Goal: Task Accomplishment & Management: Use online tool/utility

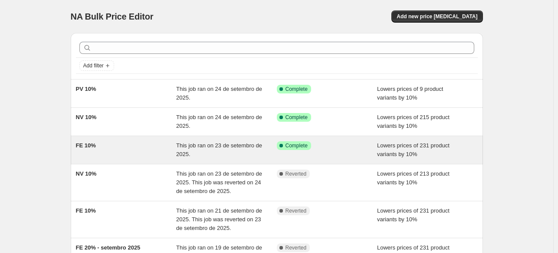
click at [135, 145] on div "FE 10%" at bounding box center [126, 149] width 101 height 17
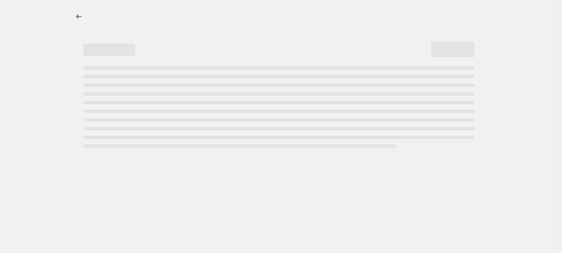
select select "percentage"
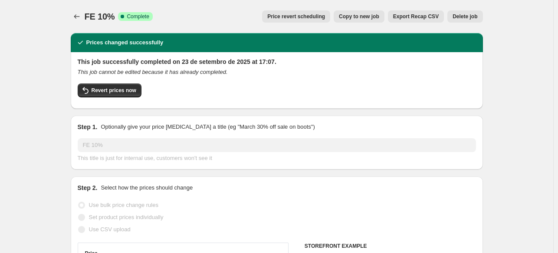
select select "collection"
click at [109, 92] on span "Revert prices now" at bounding box center [114, 90] width 45 height 7
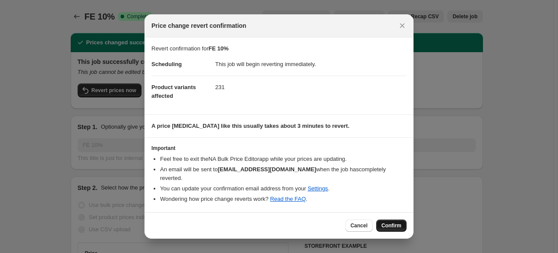
click at [389, 222] on span "Confirm" at bounding box center [391, 225] width 20 height 7
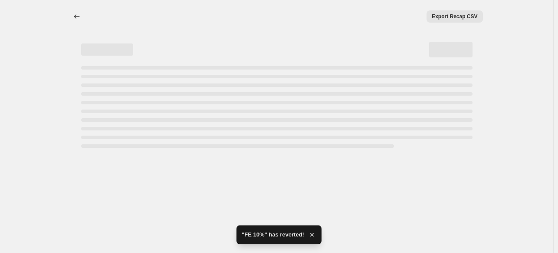
select select "percentage"
select select "collection"
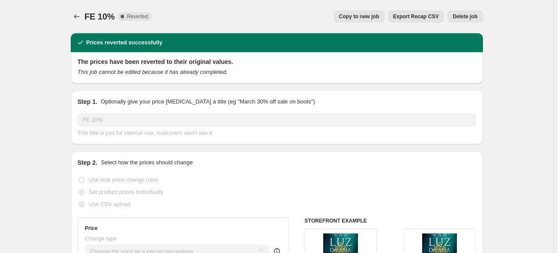
click at [365, 17] on span "Copy to new job" at bounding box center [359, 16] width 40 height 7
select select "percentage"
select select "collection"
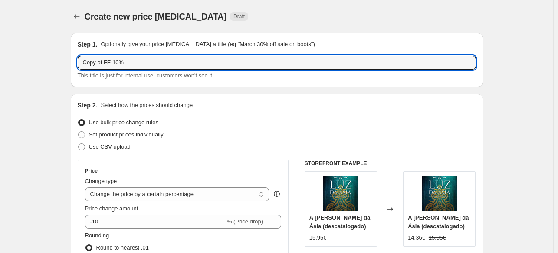
drag, startPoint x: 107, startPoint y: 62, endPoint x: 69, endPoint y: 61, distance: 37.4
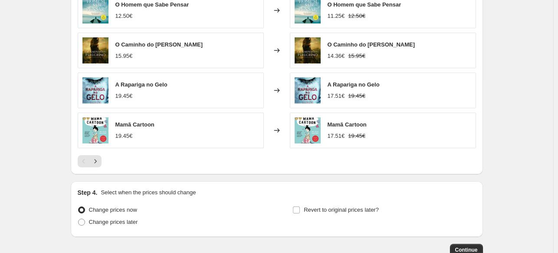
scroll to position [712, 0]
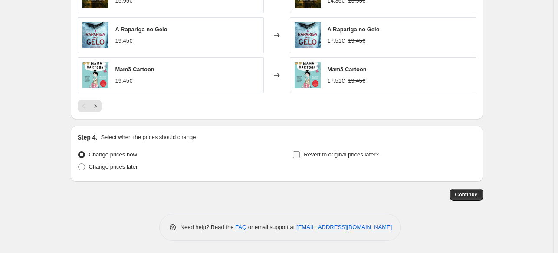
type input "FE 10%"
click at [296, 154] on input "Revert to original prices later?" at bounding box center [296, 154] width 7 height 7
checkbox input "true"
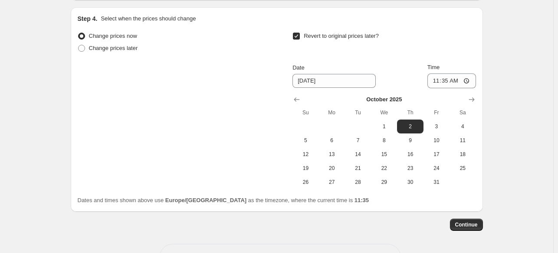
scroll to position [842, 0]
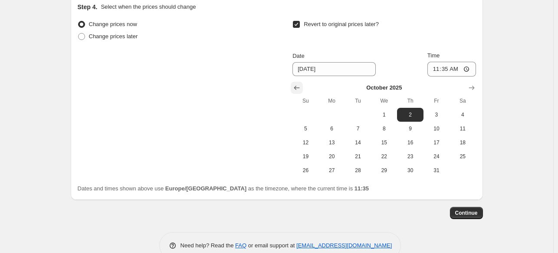
click at [296, 88] on icon "Show previous month, September 2025" at bounding box center [296, 87] width 9 height 9
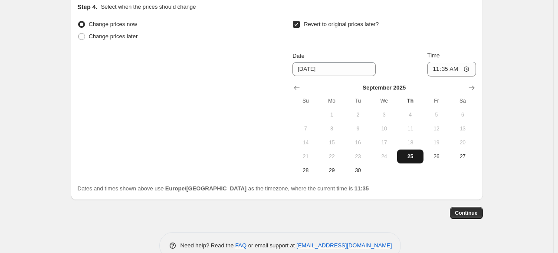
click at [416, 156] on span "25" at bounding box center [410, 156] width 19 height 7
type input "[DATE]"
click at [447, 66] on input "11:35" at bounding box center [451, 69] width 49 height 15
type input "23:45"
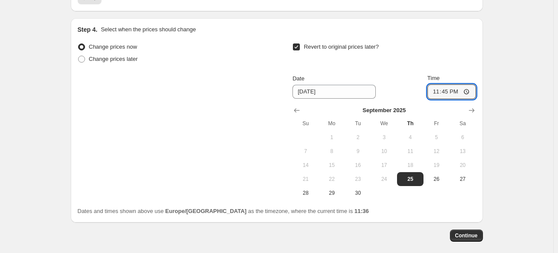
scroll to position [860, 0]
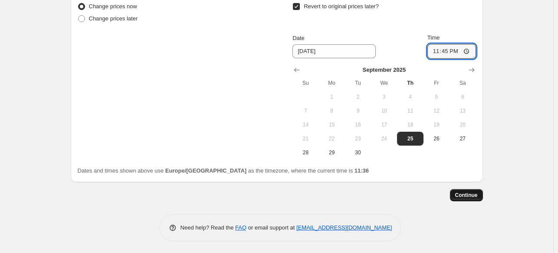
click at [462, 194] on span "Continue" at bounding box center [466, 194] width 23 height 7
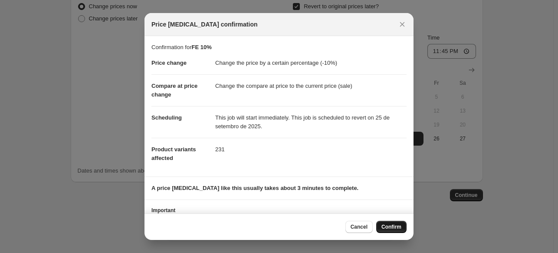
click at [390, 228] on span "Confirm" at bounding box center [391, 226] width 20 height 7
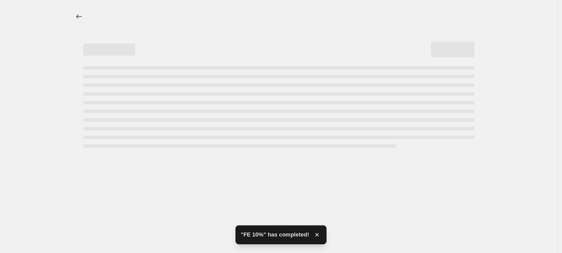
select select "percentage"
select select "collection"
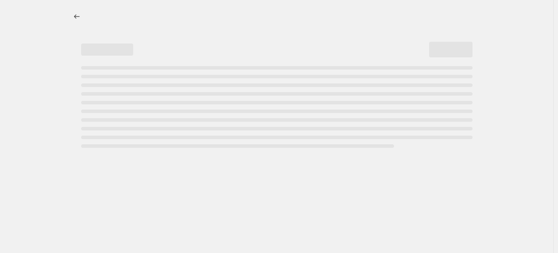
select select "percentage"
select select "collection"
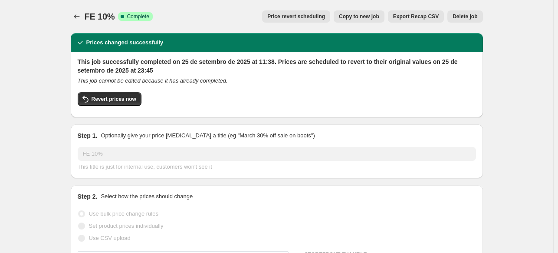
click at [350, 15] on span "Copy to new job" at bounding box center [359, 16] width 40 height 7
select select "percentage"
select select "collection"
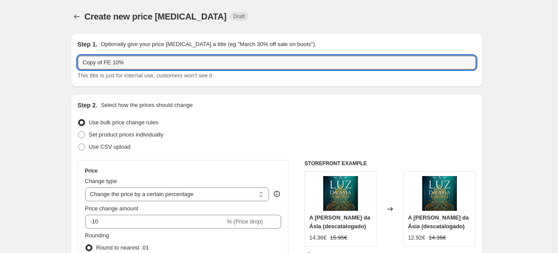
drag, startPoint x: 106, startPoint y: 62, endPoint x: 39, endPoint y: 59, distance: 66.9
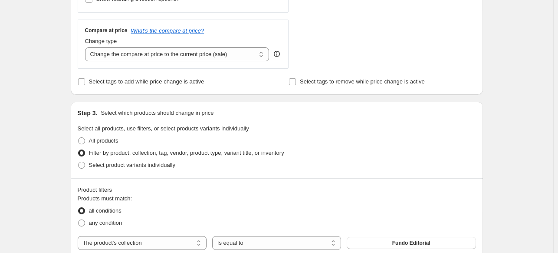
scroll to position [477, 0]
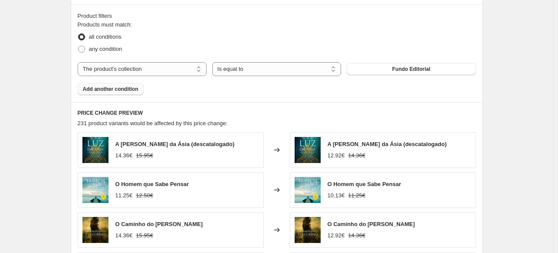
type input "FE 10%"
click at [129, 88] on span "Add another condition" at bounding box center [111, 88] width 56 height 7
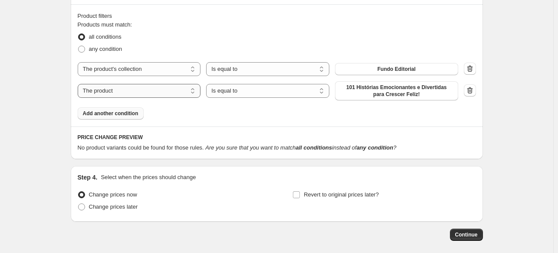
click at [140, 89] on select "The product The product's collection The product's tag The product's vendor The…" at bounding box center [139, 91] width 123 height 14
select select "collection"
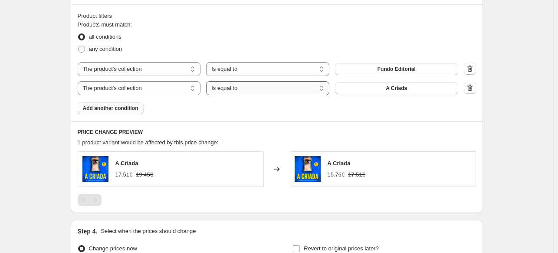
click at [246, 90] on select "Is equal to Is not equal to" at bounding box center [267, 88] width 123 height 14
select select "not_equal"
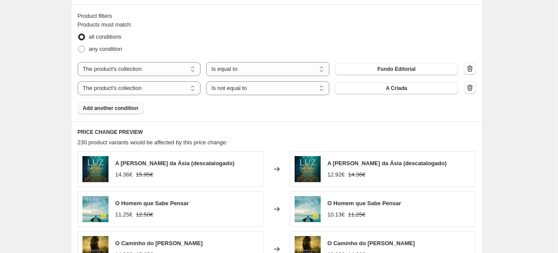
click at [415, 89] on button "A Criada" at bounding box center [396, 88] width 123 height 12
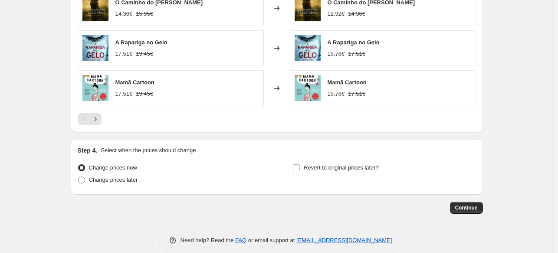
scroll to position [731, 0]
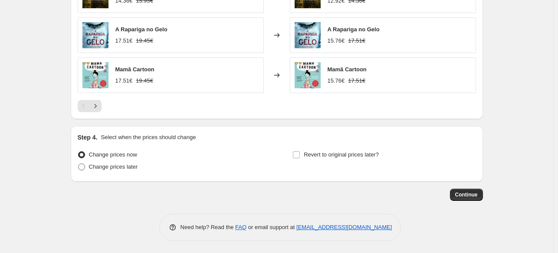
click at [83, 165] on span at bounding box center [81, 166] width 7 height 7
click at [79, 164] on input "Change prices later" at bounding box center [78, 163] width 0 height 0
radio input "true"
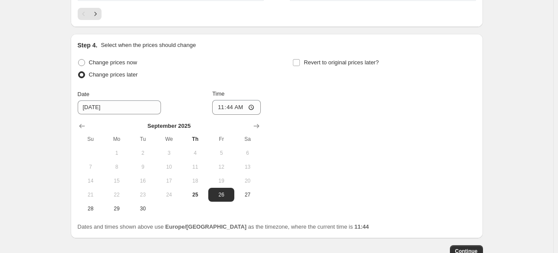
scroll to position [879, 0]
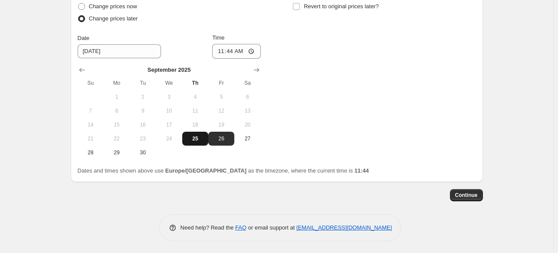
click at [198, 138] on span "25" at bounding box center [195, 138] width 19 height 7
type input "[DATE]"
click at [233, 50] on input "11:44" at bounding box center [236, 51] width 49 height 15
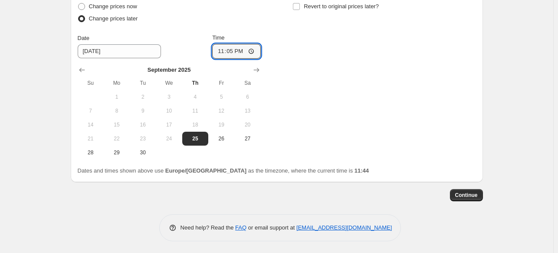
type input "23:50"
click at [297, 7] on input "Revert to original prices later?" at bounding box center [296, 6] width 7 height 7
checkbox input "true"
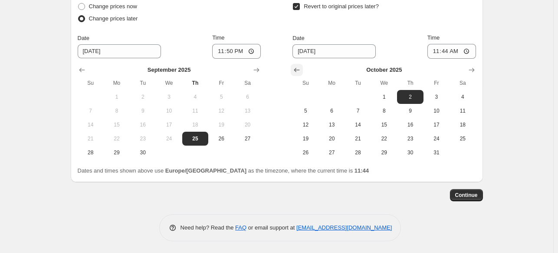
click at [300, 66] on icon "Show previous month, September 2025" at bounding box center [296, 70] width 9 height 9
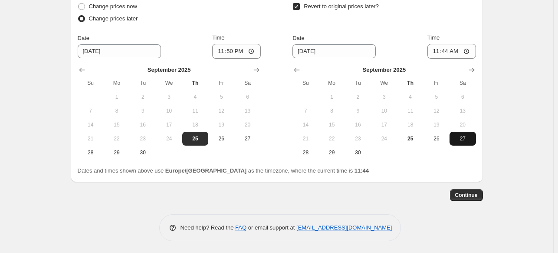
click at [463, 140] on span "27" at bounding box center [462, 138] width 19 height 7
type input "9/27/2025"
click at [450, 52] on input "11:44" at bounding box center [451, 51] width 49 height 15
type input "00:05"
click at [472, 194] on span "Continue" at bounding box center [466, 194] width 23 height 7
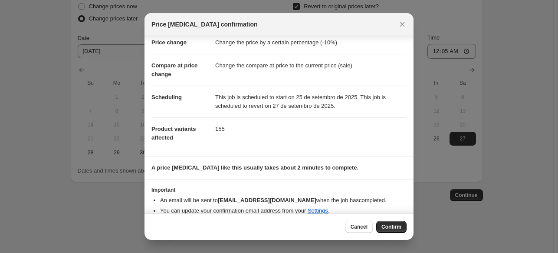
scroll to position [30, 0]
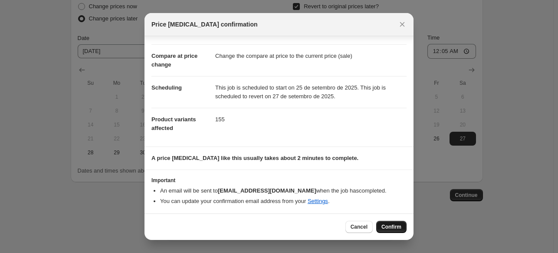
click at [389, 227] on span "Confirm" at bounding box center [391, 226] width 20 height 7
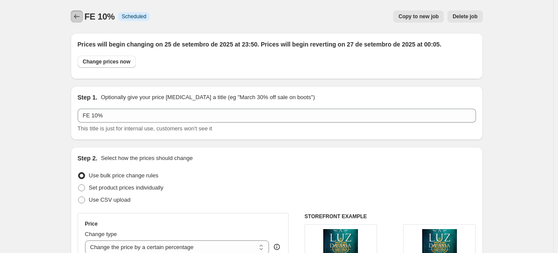
click at [77, 18] on icon "Price change jobs" at bounding box center [76, 16] width 9 height 9
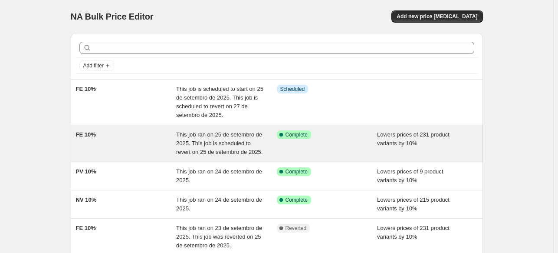
click at [144, 140] on div "FE 10%" at bounding box center [126, 143] width 101 height 26
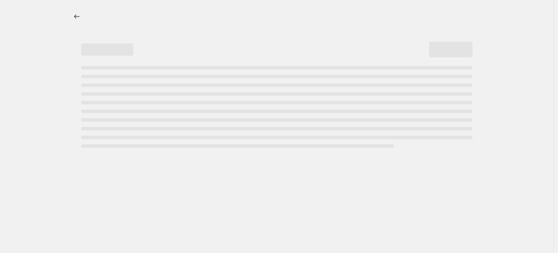
select select "percentage"
select select "collection"
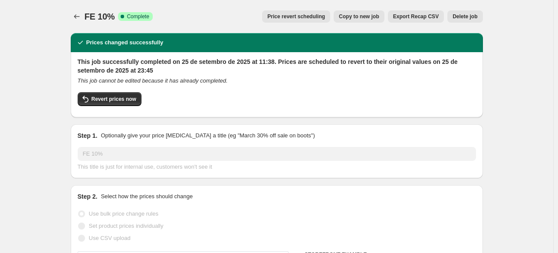
click at [363, 15] on span "Copy to new job" at bounding box center [359, 16] width 40 height 7
select select "percentage"
select select "collection"
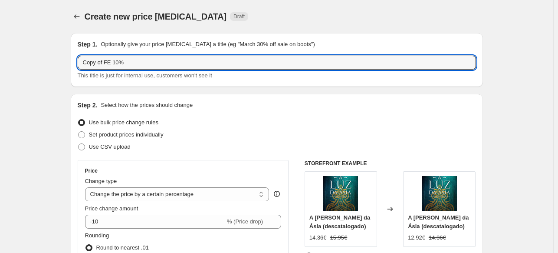
drag, startPoint x: 106, startPoint y: 64, endPoint x: 71, endPoint y: 62, distance: 35.2
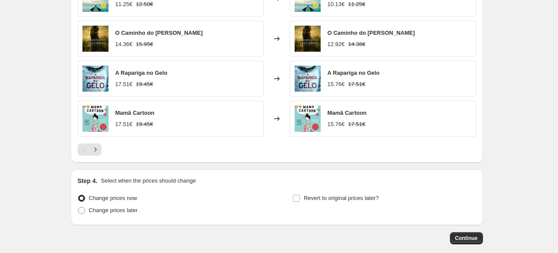
scroll to position [712, 0]
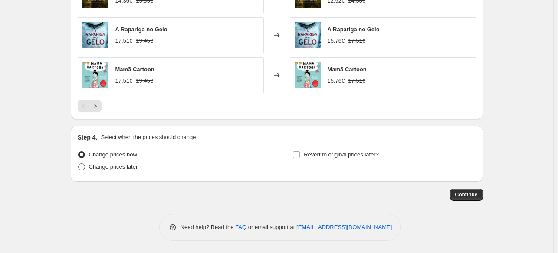
type input "FE 10%"
click at [81, 167] on span at bounding box center [81, 166] width 7 height 7
click at [79, 164] on input "Change prices later" at bounding box center [78, 163] width 0 height 0
radio input "true"
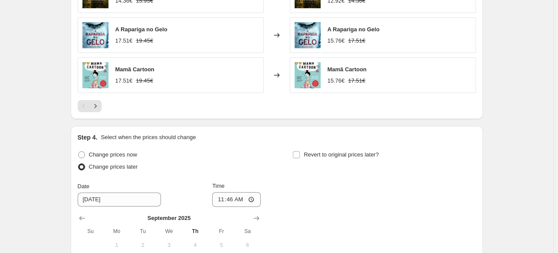
scroll to position [860, 0]
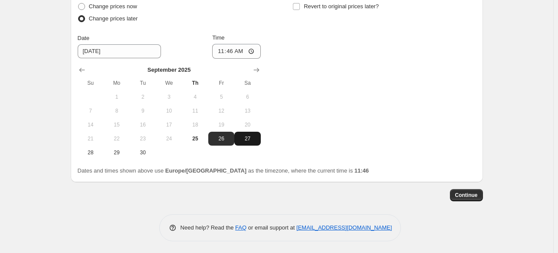
click at [246, 138] on span "27" at bounding box center [247, 138] width 19 height 7
type input "9/27/2025"
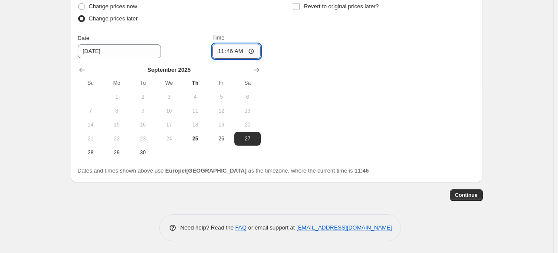
click at [232, 51] on input "11:46" at bounding box center [236, 51] width 49 height 15
type input "00:10"
click at [472, 195] on span "Continue" at bounding box center [466, 194] width 23 height 7
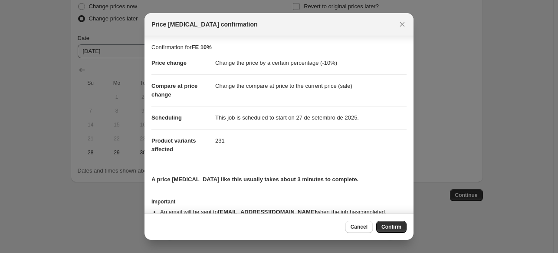
scroll to position [21, 0]
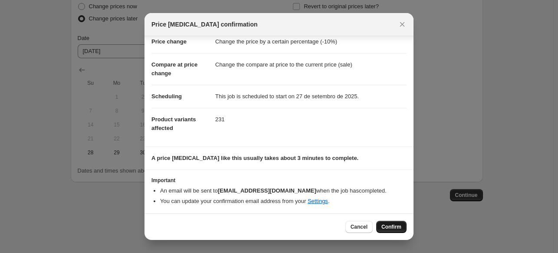
click at [392, 228] on span "Confirm" at bounding box center [391, 226] width 20 height 7
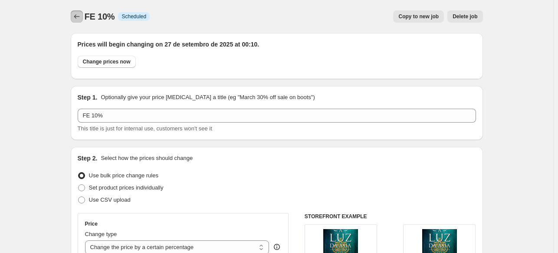
click at [78, 17] on icon "Price change jobs" at bounding box center [76, 16] width 9 height 9
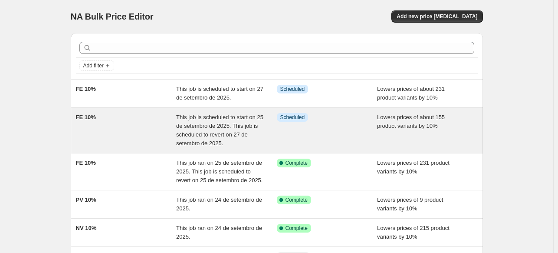
click at [321, 129] on div "Info Scheduled" at bounding box center [327, 130] width 101 height 35
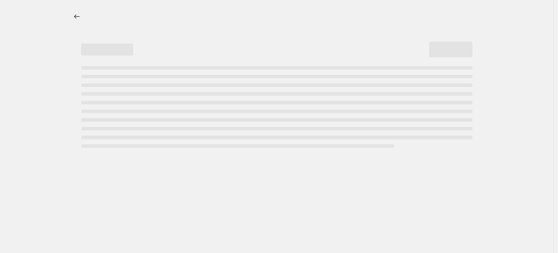
select select "percentage"
select select "collection"
select select "not_equal"
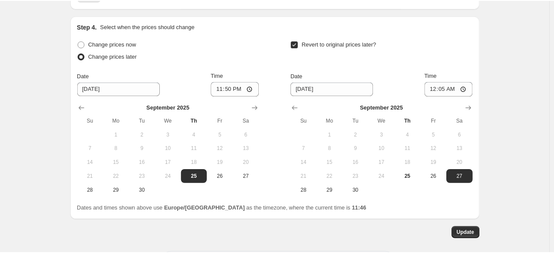
scroll to position [932, 0]
